Goal: Book appointment/travel/reservation

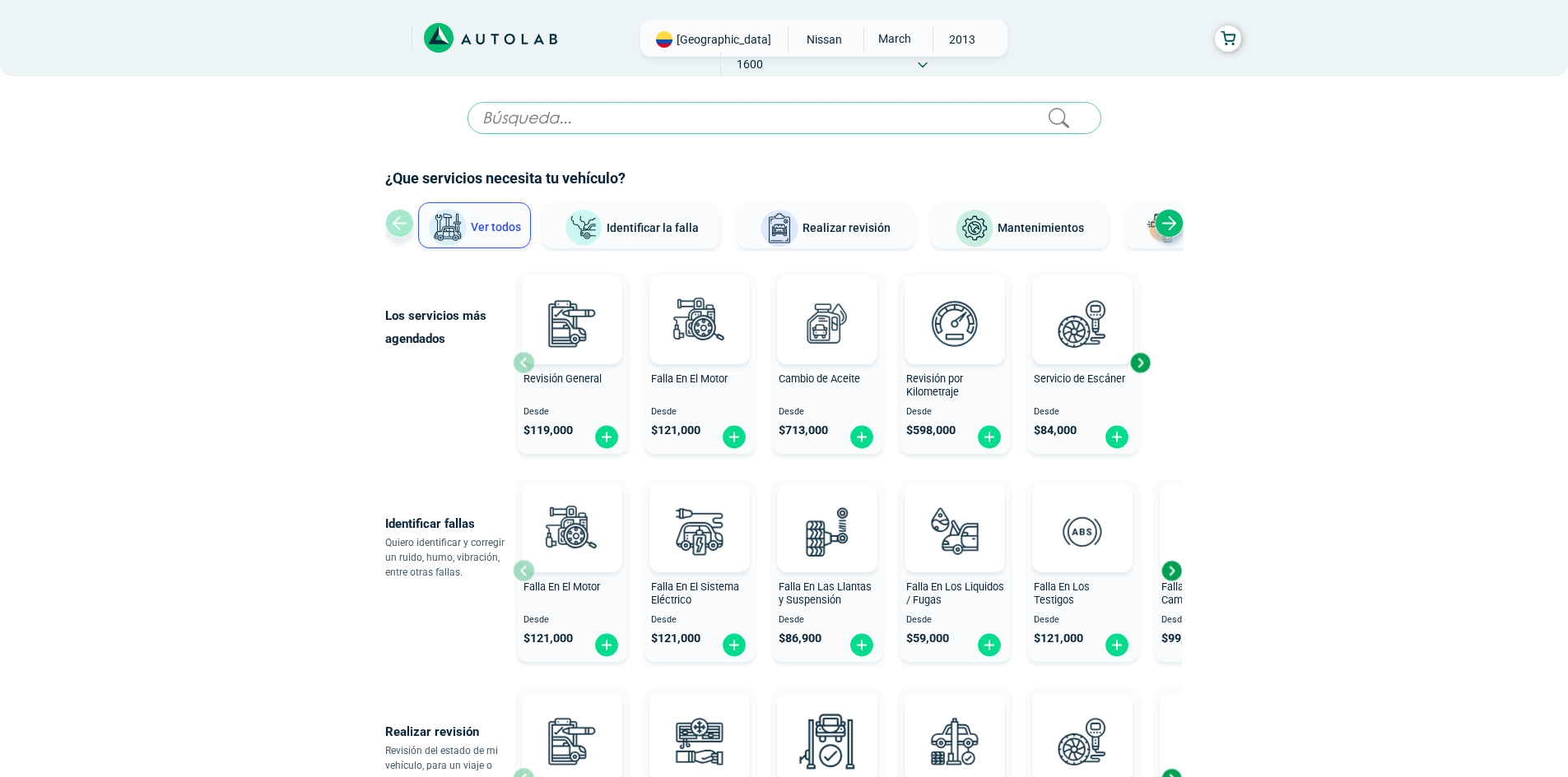
click at [1166, 223] on div "Next slide" at bounding box center [1168, 223] width 29 height 29
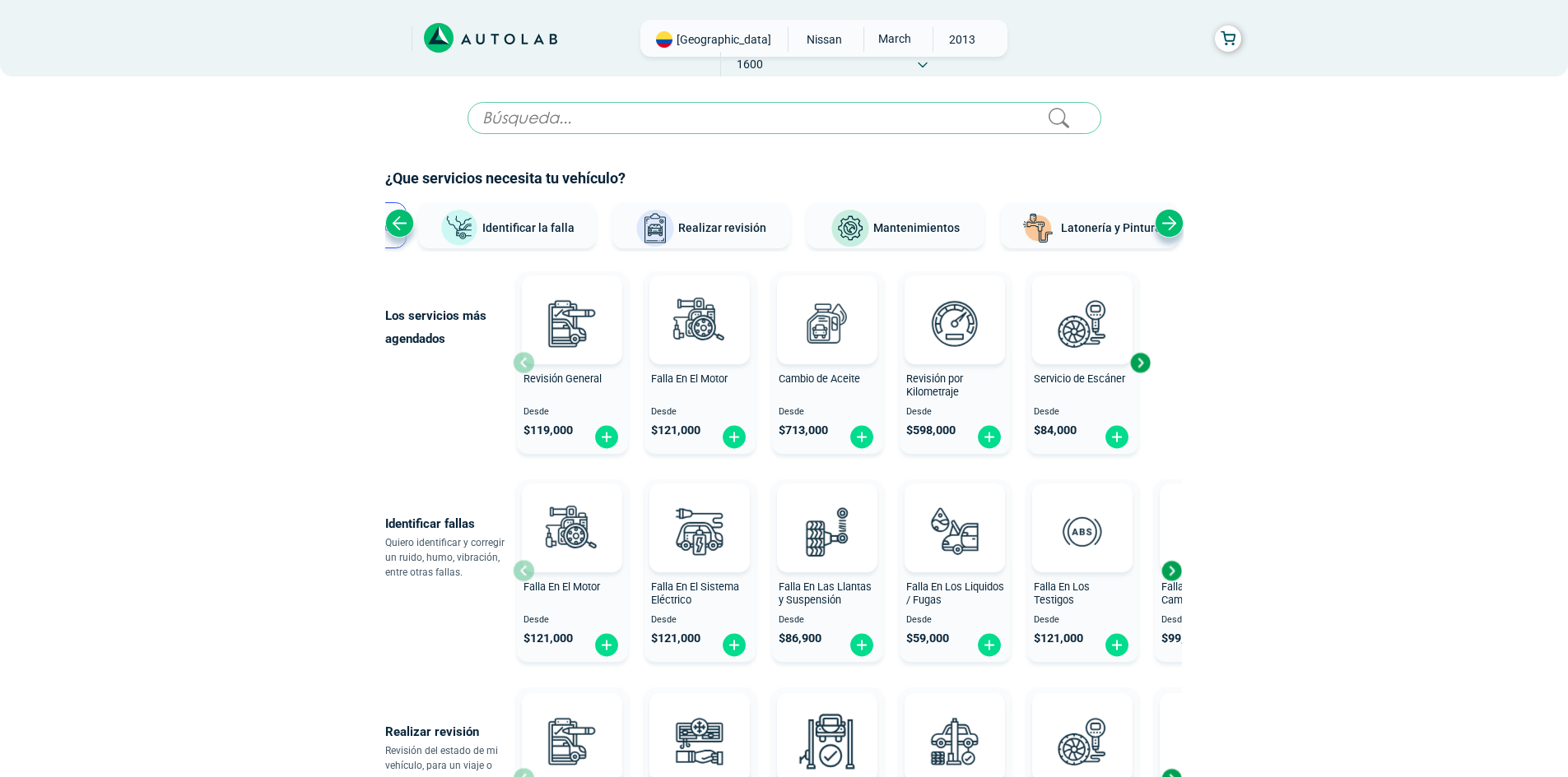
click at [1166, 223] on div "Next slide" at bounding box center [1168, 223] width 29 height 29
click at [1166, 223] on div "Ver todos Identificar la falla Realizar revisión Mantenimientos Latonería y Pin…" at bounding box center [784, 227] width 798 height 49
click at [705, 234] on span "Realizar revisión" at bounding box center [694, 228] width 88 height 13
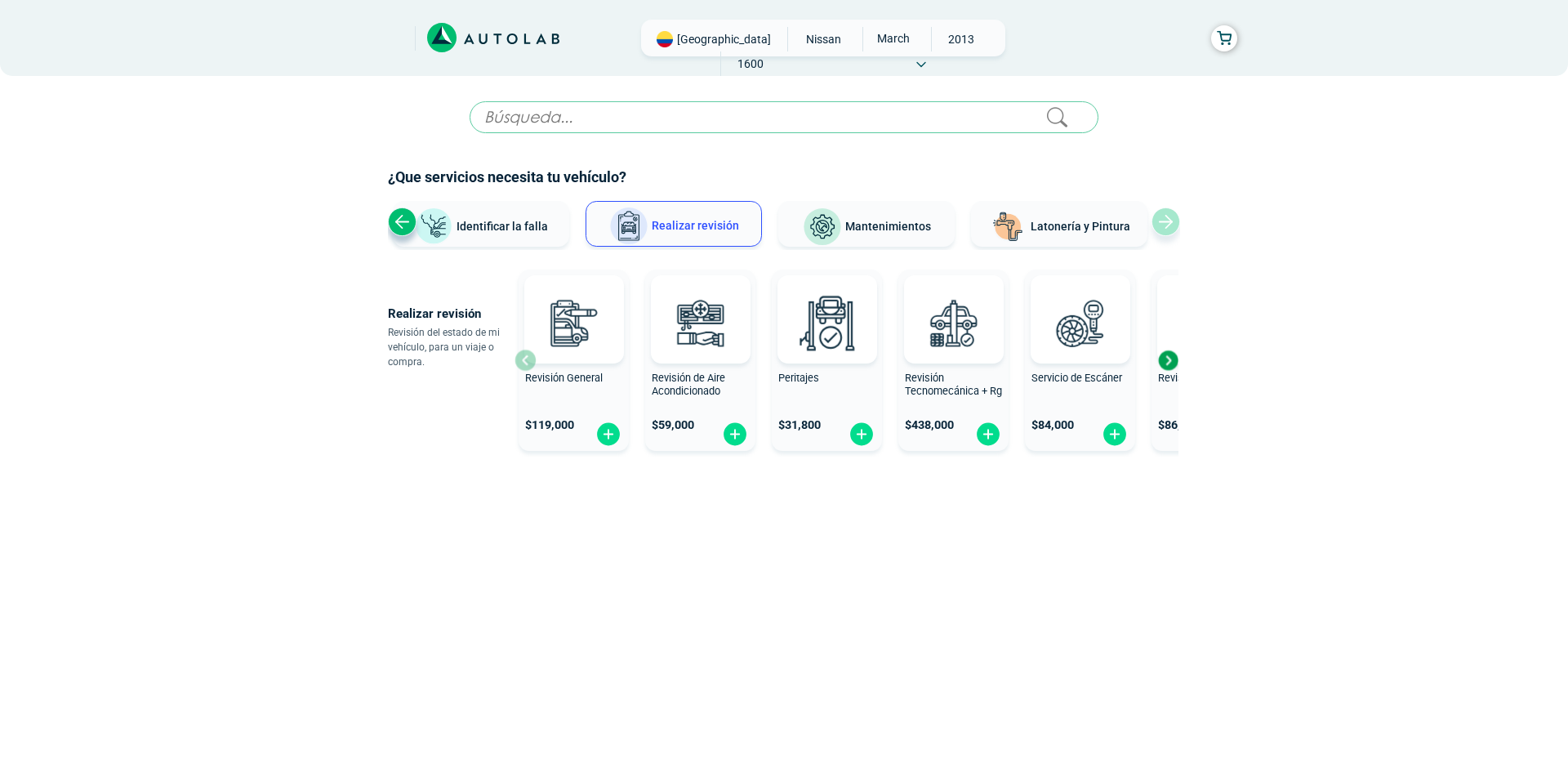
click at [1166, 362] on div "Next slide" at bounding box center [1167, 360] width 25 height 25
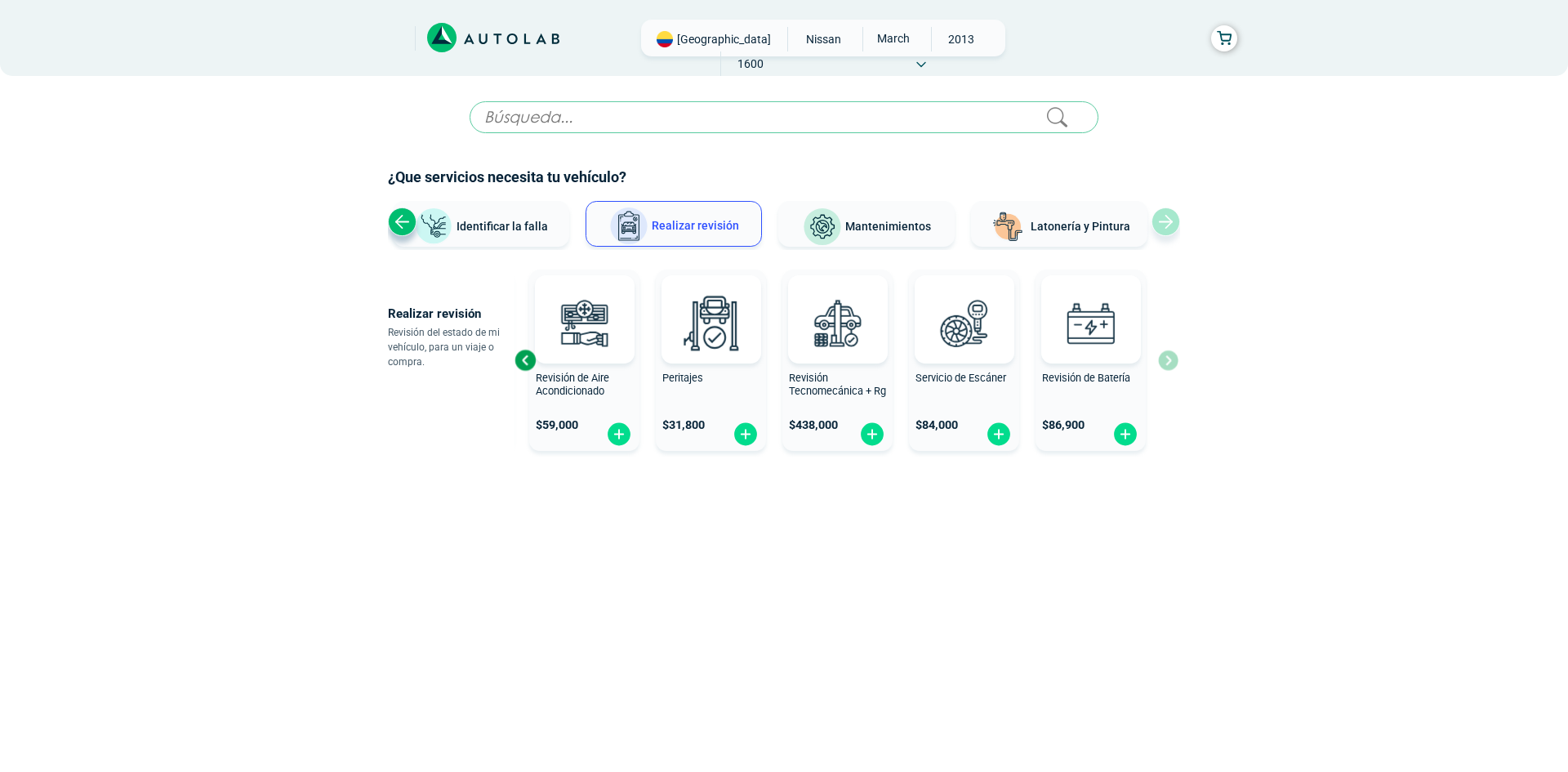
click at [1166, 362] on div "Revisión General $ 119,000 Revisión de Aire Acondicionado $ 59,000 Peritajes $ …" at bounding box center [845, 360] width 664 height 195
click at [531, 356] on div "Previous slide" at bounding box center [525, 360] width 25 height 25
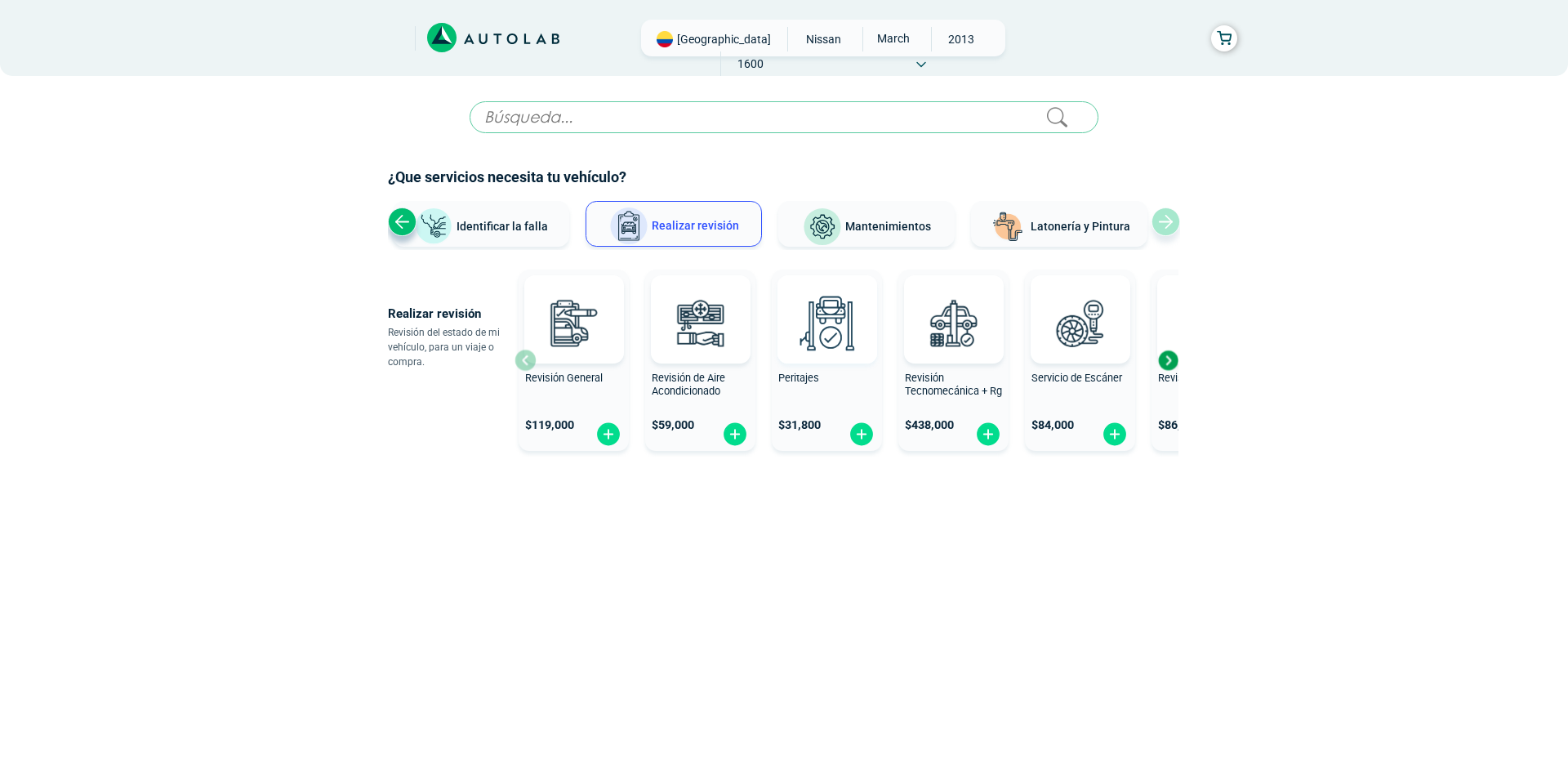
click at [844, 342] on img at bounding box center [826, 323] width 72 height 72
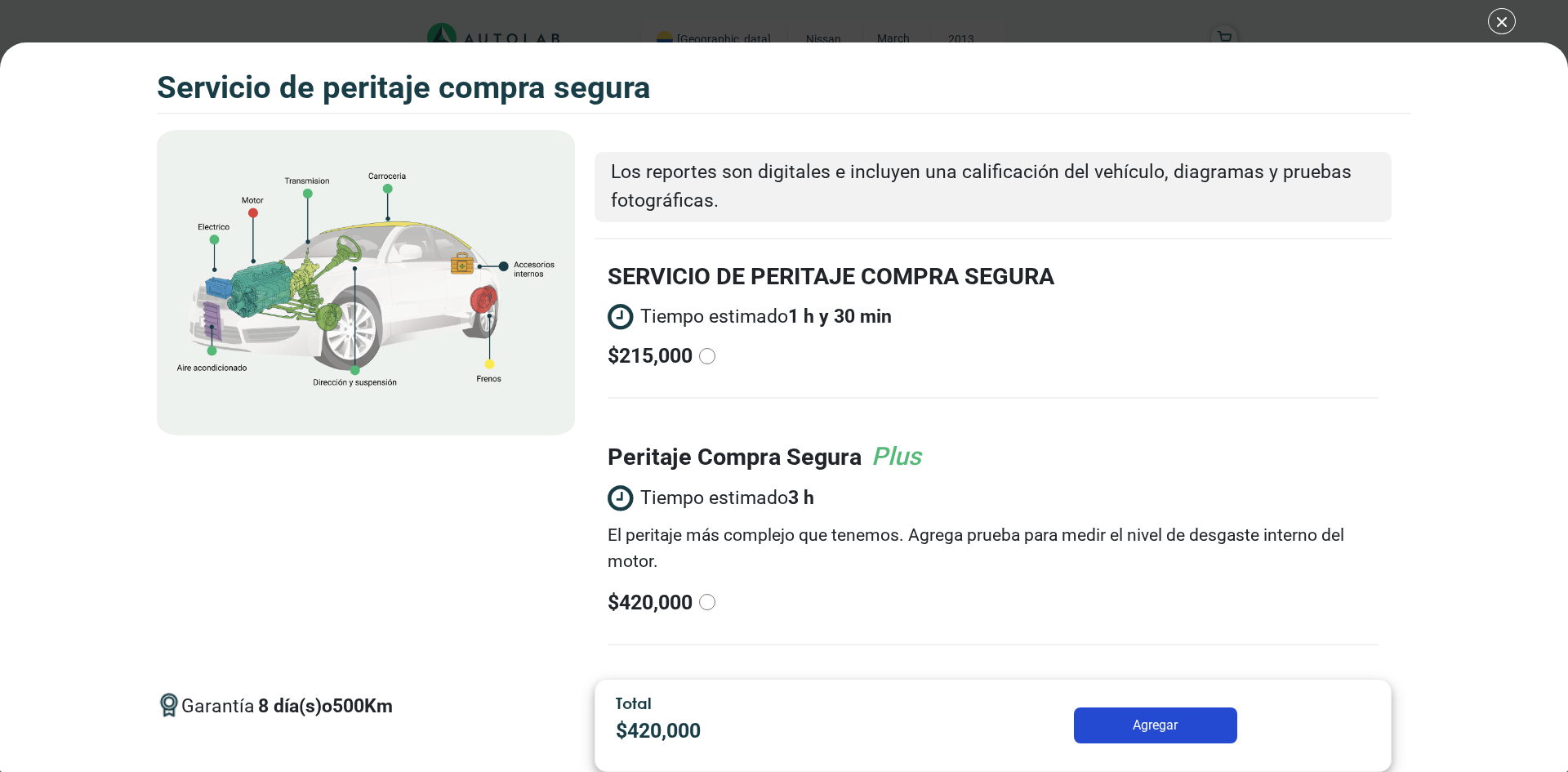
click at [707, 355] on input "radio" at bounding box center [707, 356] width 17 height 17
radio input "true"
